Goal: Task Accomplishment & Management: Complete application form

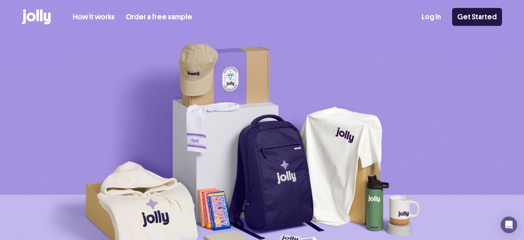
drag, startPoint x: 0, startPoint y: 0, endPoint x: 498, endPoint y: 22, distance: 498.1
click at [498, 22] on link "Get Started" at bounding box center [477, 17] width 50 height 18
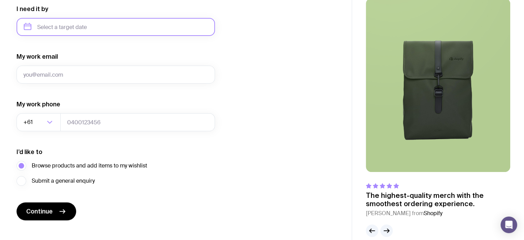
scroll to position [345, 0]
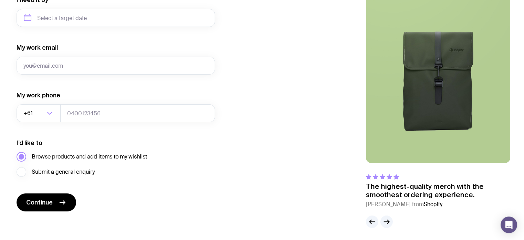
click at [112, 155] on span "Browse products and add items to my wishlist" at bounding box center [89, 156] width 115 height 8
click at [0, 0] on input "Browse products and add items to my wishlist" at bounding box center [0, 0] width 0 height 0
click at [54, 210] on button "Continue" at bounding box center [47, 202] width 60 height 18
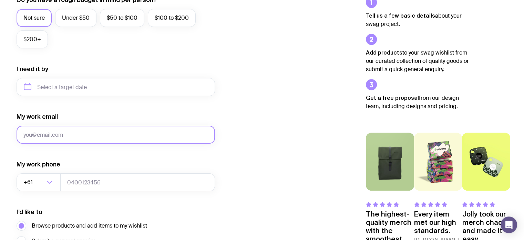
scroll to position [0, 0]
